Goal: Task Accomplishment & Management: Manage account settings

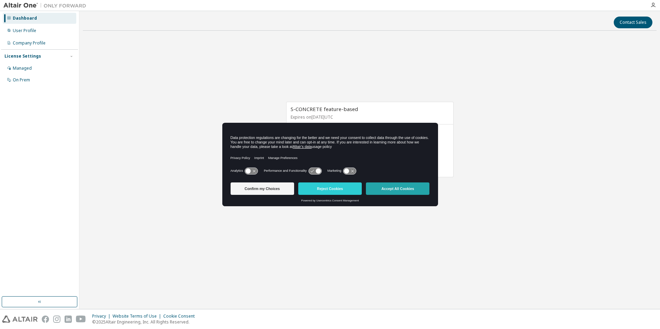
click at [406, 187] on button "Accept All Cookies" at bounding box center [398, 189] width 64 height 12
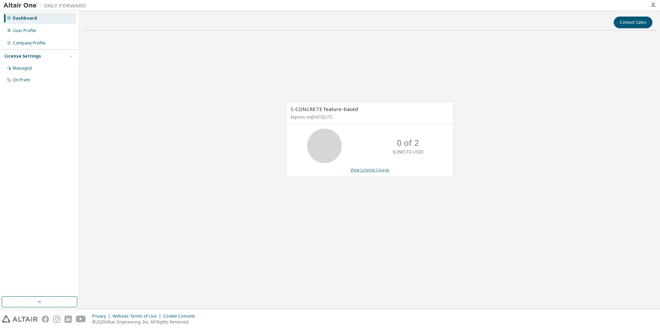
click at [369, 170] on link "View License Usage" at bounding box center [369, 170] width 39 height 6
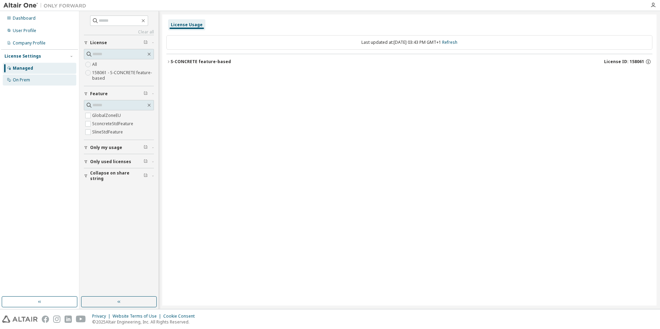
click at [35, 80] on div "On Prem" at bounding box center [40, 80] width 74 height 11
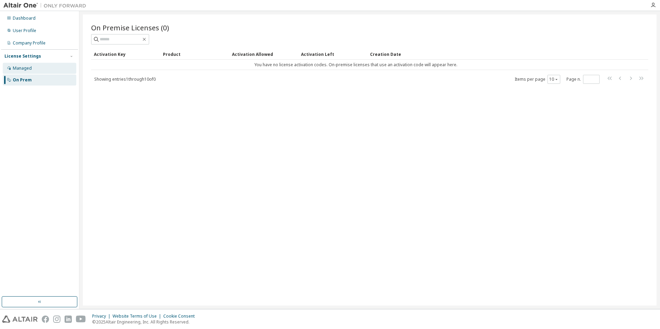
click at [32, 69] on div "Managed" at bounding box center [40, 68] width 74 height 11
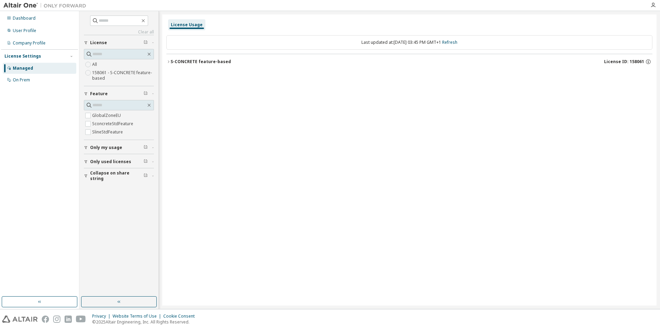
click at [175, 62] on div "S-CONCRETE feature-based" at bounding box center [201, 62] width 60 height 6
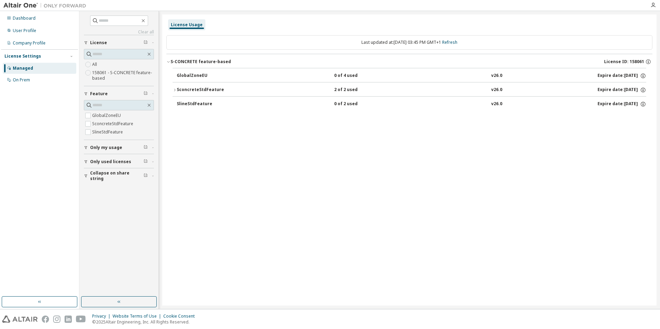
click at [173, 86] on button "SconcreteStdFeature 2 of 2 used v26.0 Expire date: [DATE]" at bounding box center [410, 90] width 474 height 15
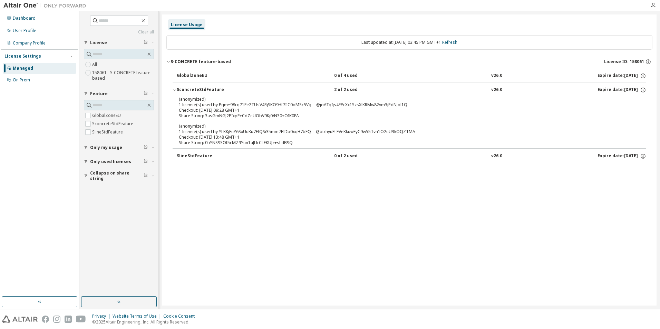
click at [175, 86] on button "SconcreteStdFeature 2 of 2 used v26.0 Expire date: [DATE]" at bounding box center [410, 90] width 474 height 15
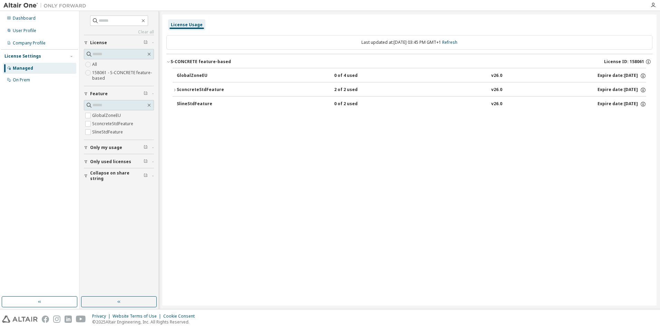
click at [366, 211] on div "License Usage Last updated at: [DATE] 03:45 PM GMT+1 Refresh S-CONCRETE feature…" at bounding box center [409, 159] width 494 height 291
drag, startPoint x: 178, startPoint y: 92, endPoint x: 191, endPoint y: 98, distance: 14.5
click at [180, 94] on button "SconcreteStdFeature 2 of 2 used v26.0 Expire date: [DATE]" at bounding box center [410, 90] width 474 height 15
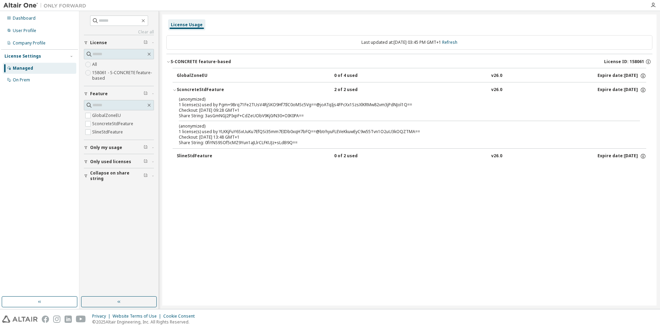
click at [203, 108] on div "Checkout: [DATE] 09:28 GMT+1" at bounding box center [401, 111] width 445 height 6
click at [24, 18] on div "Dashboard" at bounding box center [24, 19] width 23 height 6
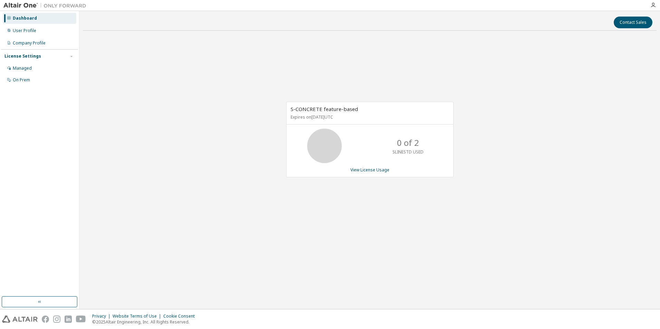
click at [408, 148] on p "0 of 2" at bounding box center [408, 143] width 22 height 12
click at [378, 170] on link "View License Usage" at bounding box center [369, 170] width 39 height 6
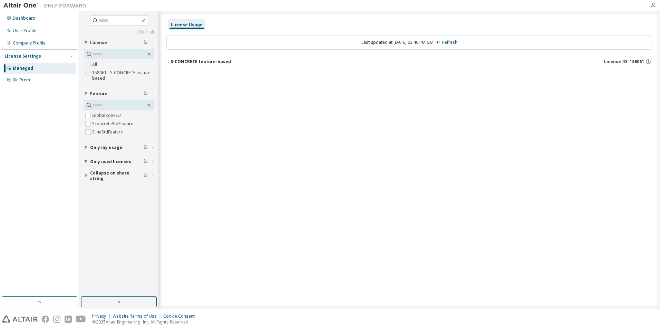
click at [118, 75] on label "158061 - S-CONCRETE feature-based" at bounding box center [123, 76] width 62 height 14
click at [198, 60] on div "S-CONCRETE feature-based" at bounding box center [201, 62] width 60 height 6
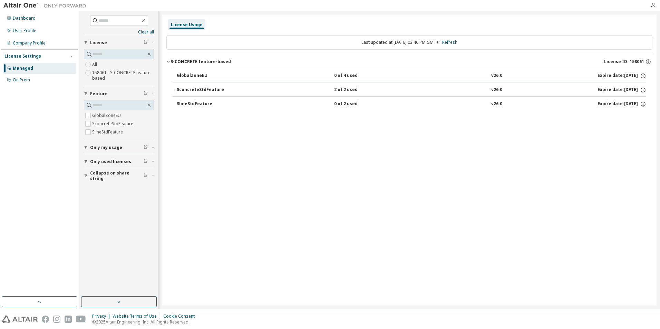
click at [192, 92] on div "SconcreteStdFeature" at bounding box center [208, 90] width 62 height 6
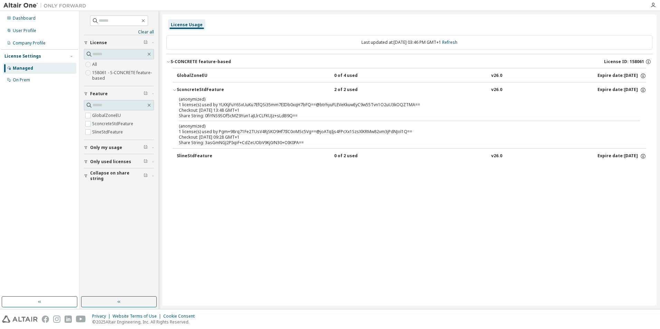
click at [360, 187] on div "License Usage Last updated at: [DATE] 03:46 PM GMT+1 Refresh S-CONCRETE feature…" at bounding box center [409, 159] width 494 height 291
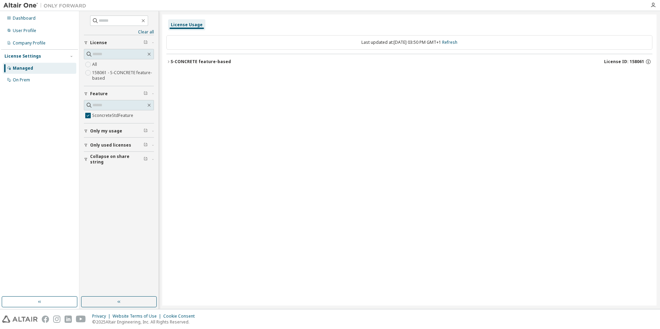
click at [190, 59] on div "S-CONCRETE feature-based" at bounding box center [201, 62] width 60 height 6
click at [178, 74] on div "SconcreteStdFeature" at bounding box center [208, 76] width 62 height 6
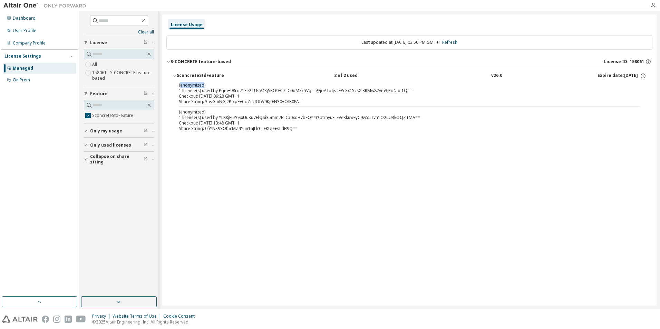
drag, startPoint x: 181, startPoint y: 85, endPoint x: 204, endPoint y: 85, distance: 23.5
click at [204, 85] on p "(anonymized)" at bounding box center [401, 85] width 445 height 6
copy p "anonymized"
